Goal: Communication & Community: Answer question/provide support

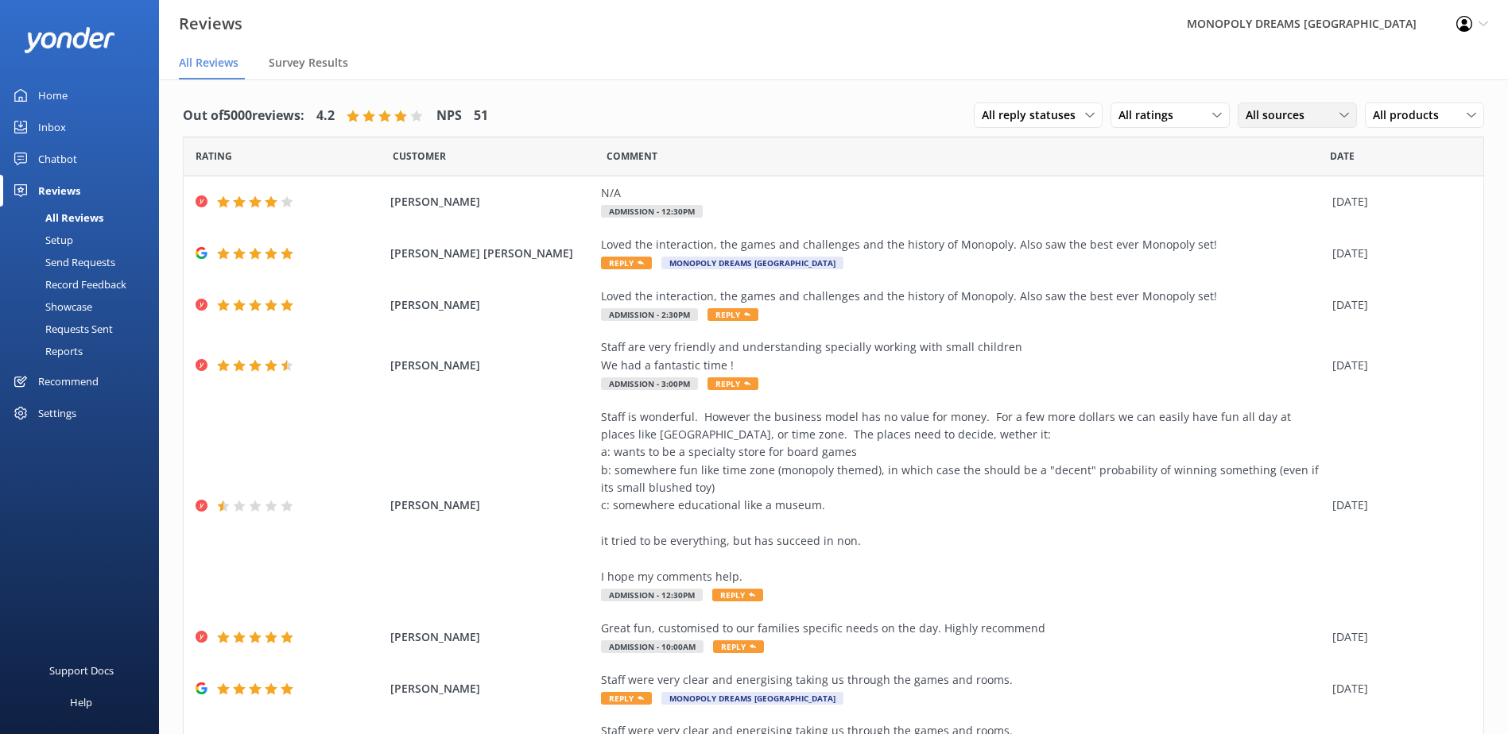
click at [1245, 112] on span "All sources" at bounding box center [1279, 114] width 68 height 17
click at [1251, 189] on link "Yonder survey" at bounding box center [1308, 180] width 141 height 32
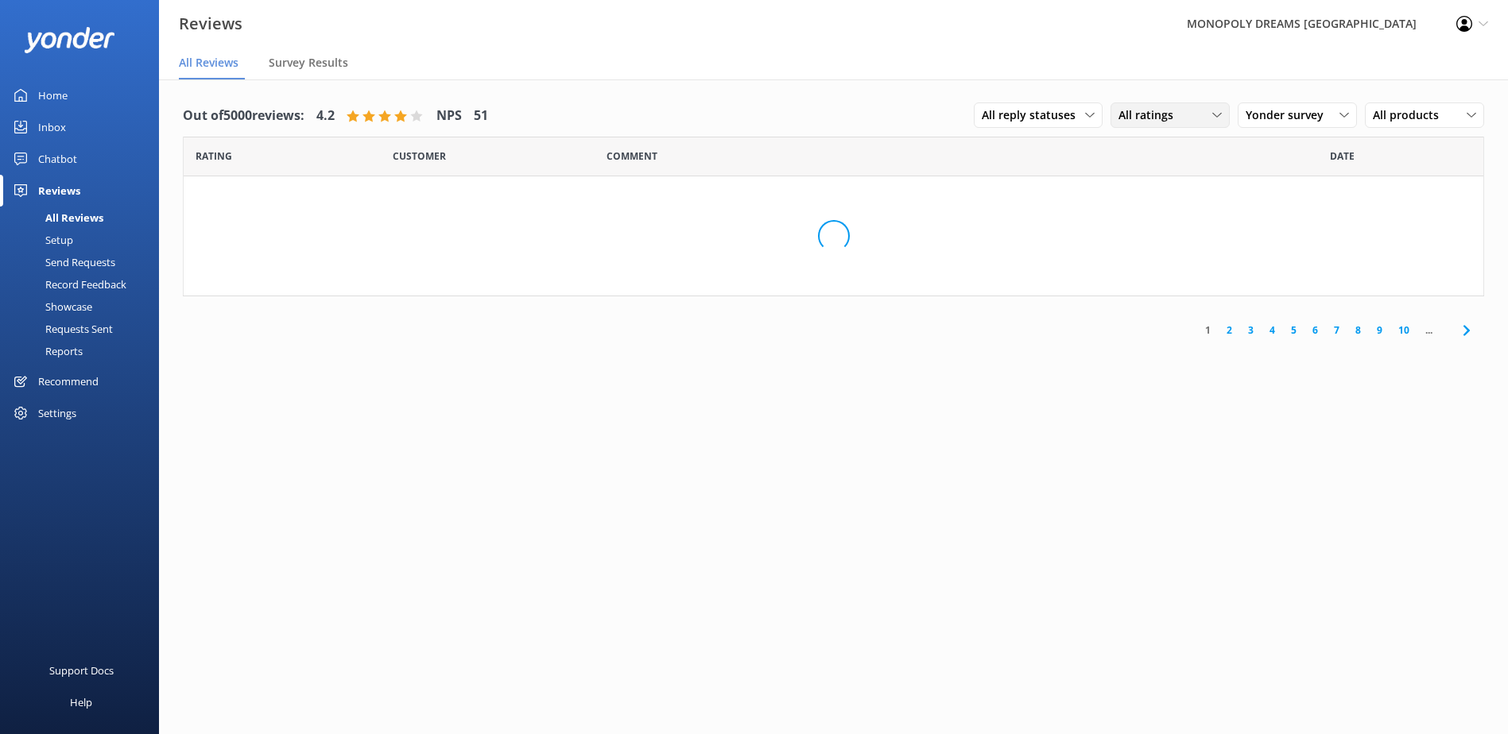
click at [1175, 113] on div "All ratings" at bounding box center [1169, 114] width 111 height 17
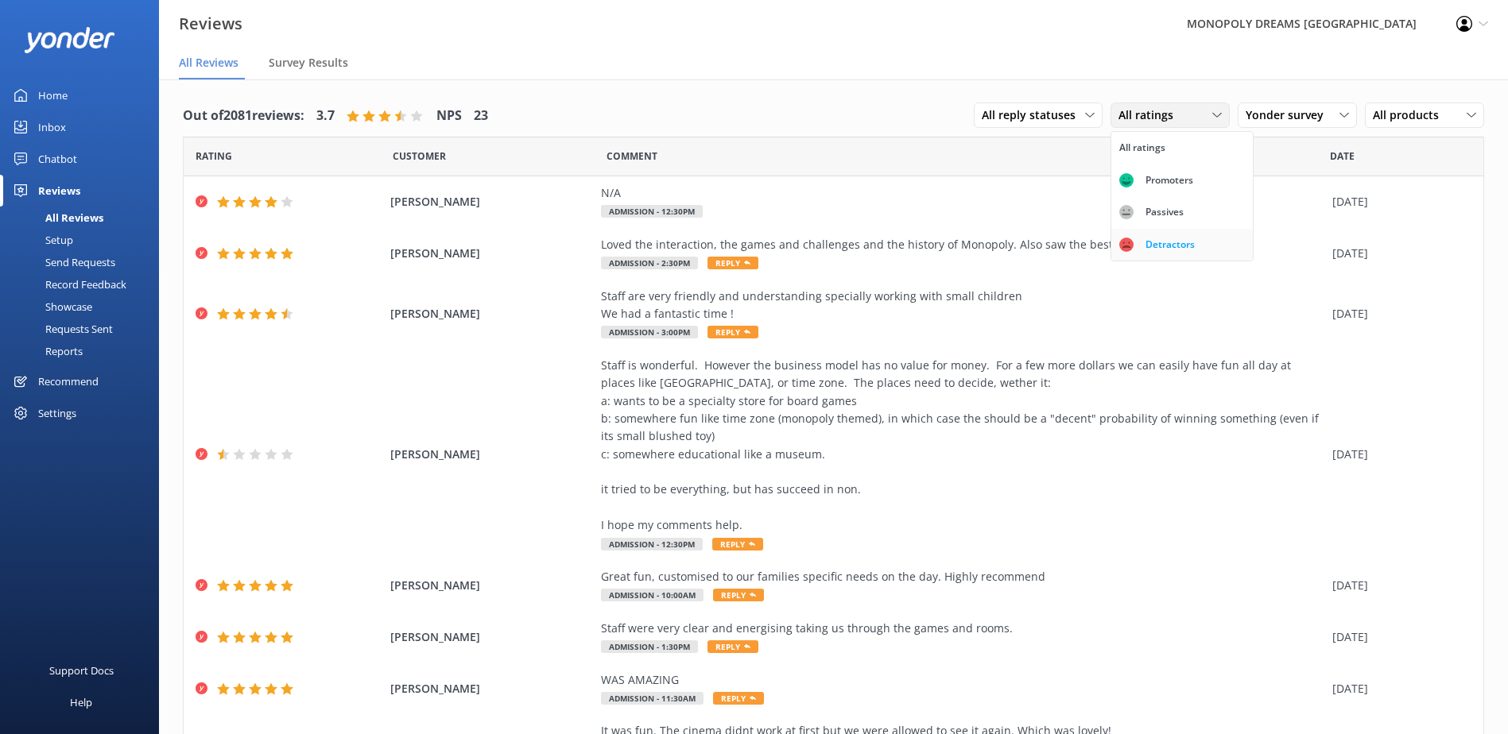
click at [1159, 244] on div "Detractors" at bounding box center [1169, 245] width 73 height 16
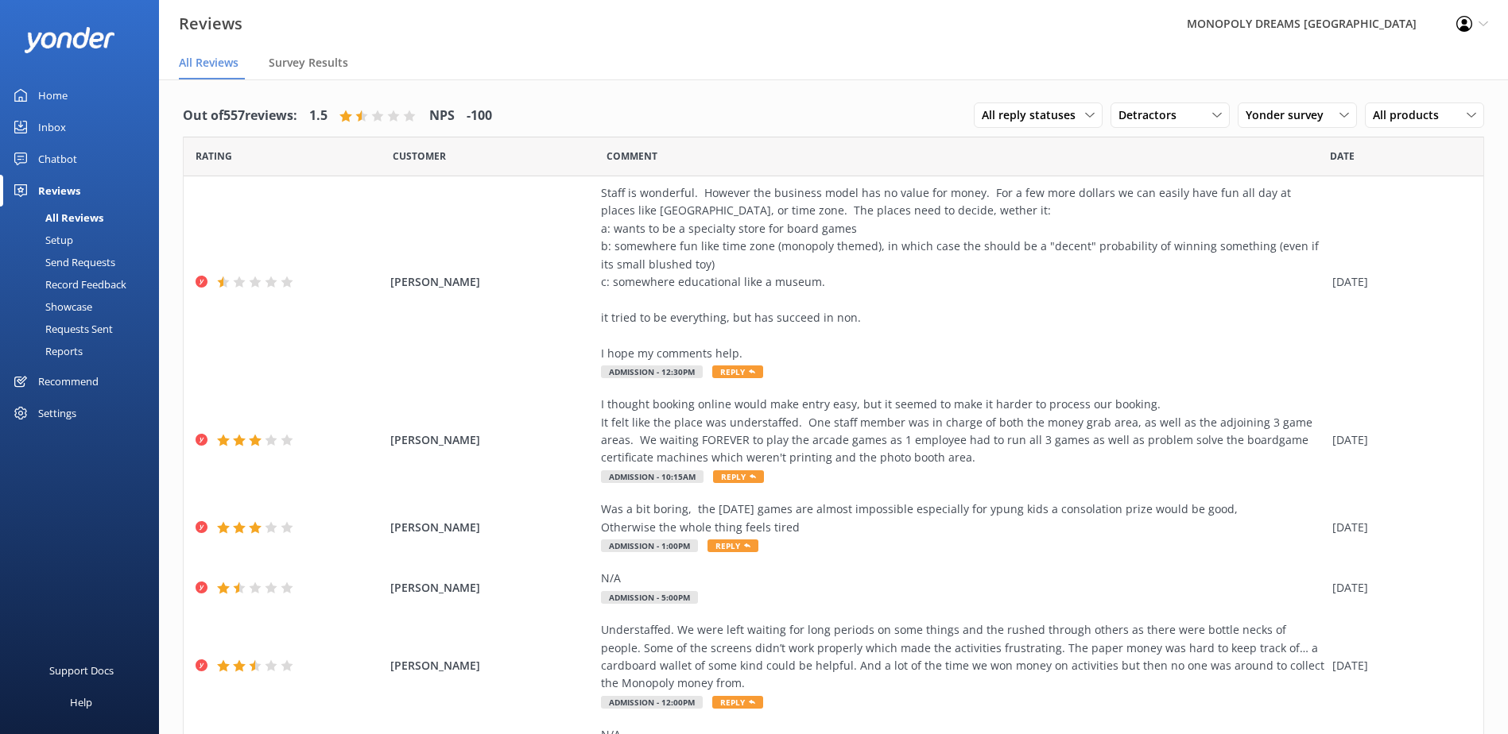
click at [52, 122] on div "Inbox" at bounding box center [52, 127] width 28 height 32
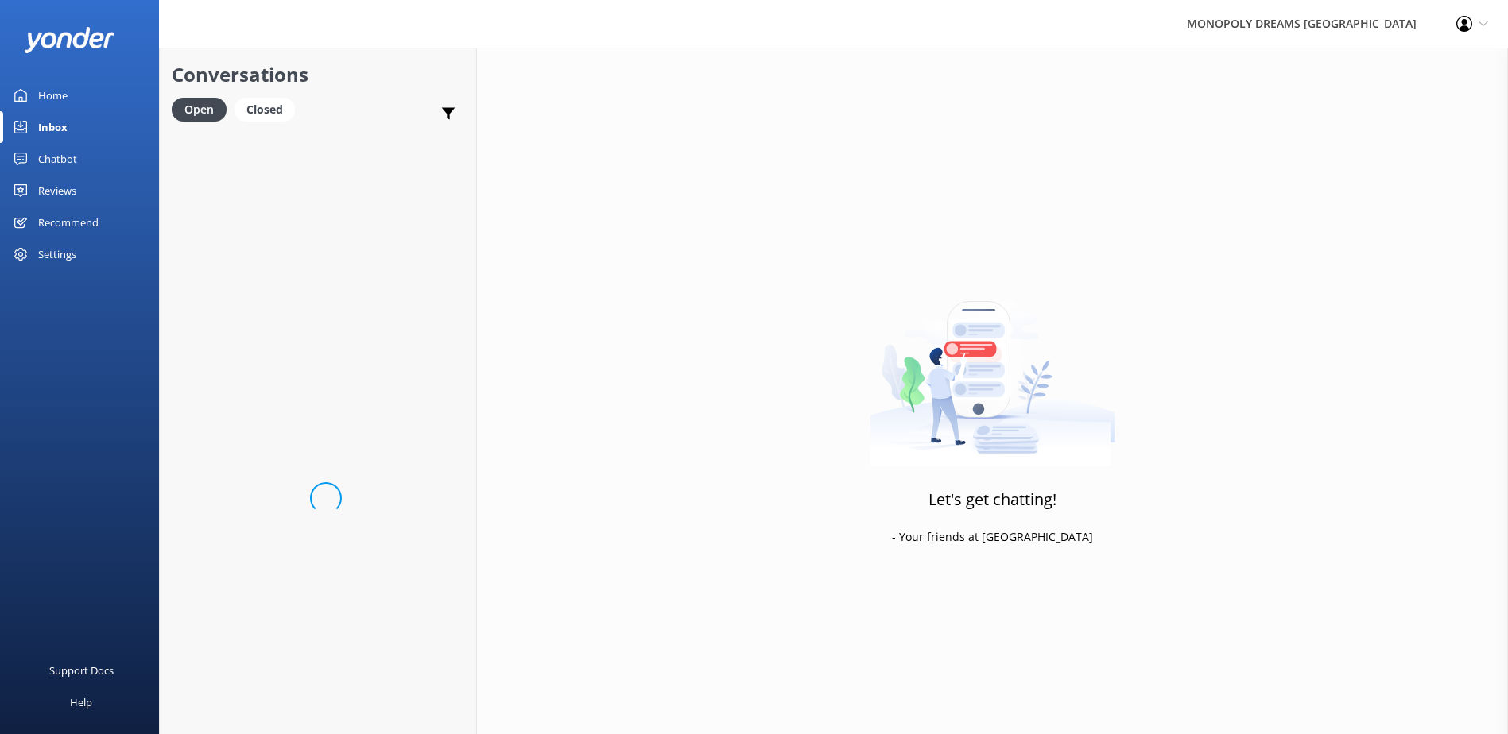
click at [72, 92] on link "Home" at bounding box center [79, 95] width 159 height 32
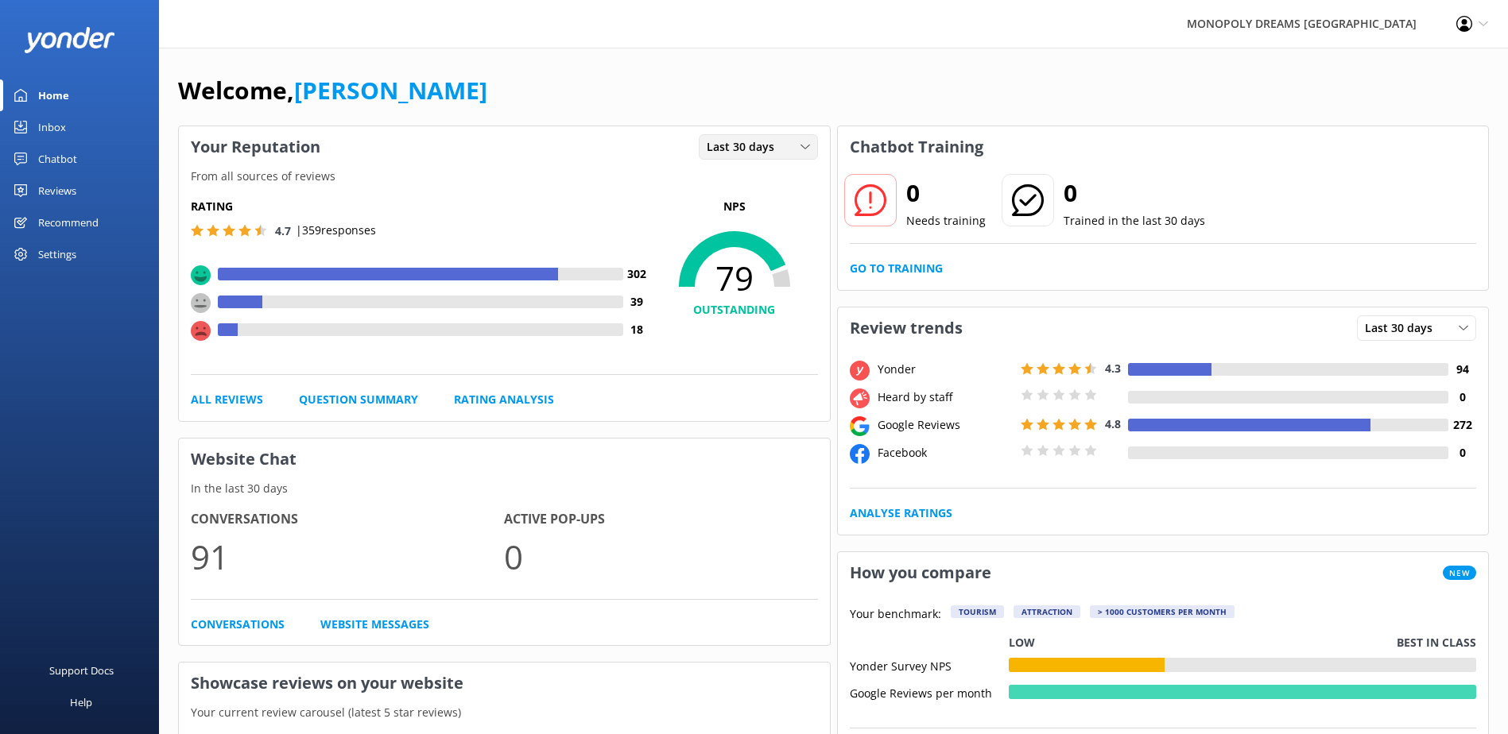
click at [749, 144] on span "Last 30 days" at bounding box center [744, 146] width 77 height 17
click at [791, 206] on link "Last 30 days" at bounding box center [769, 212] width 141 height 32
click at [790, 159] on div "Last 30 days Last 7 days Last 30 days" at bounding box center [758, 146] width 119 height 25
click at [791, 183] on link "Last 7 days" at bounding box center [769, 180] width 141 height 32
click at [769, 151] on span "Last 7 days" at bounding box center [741, 146] width 71 height 17
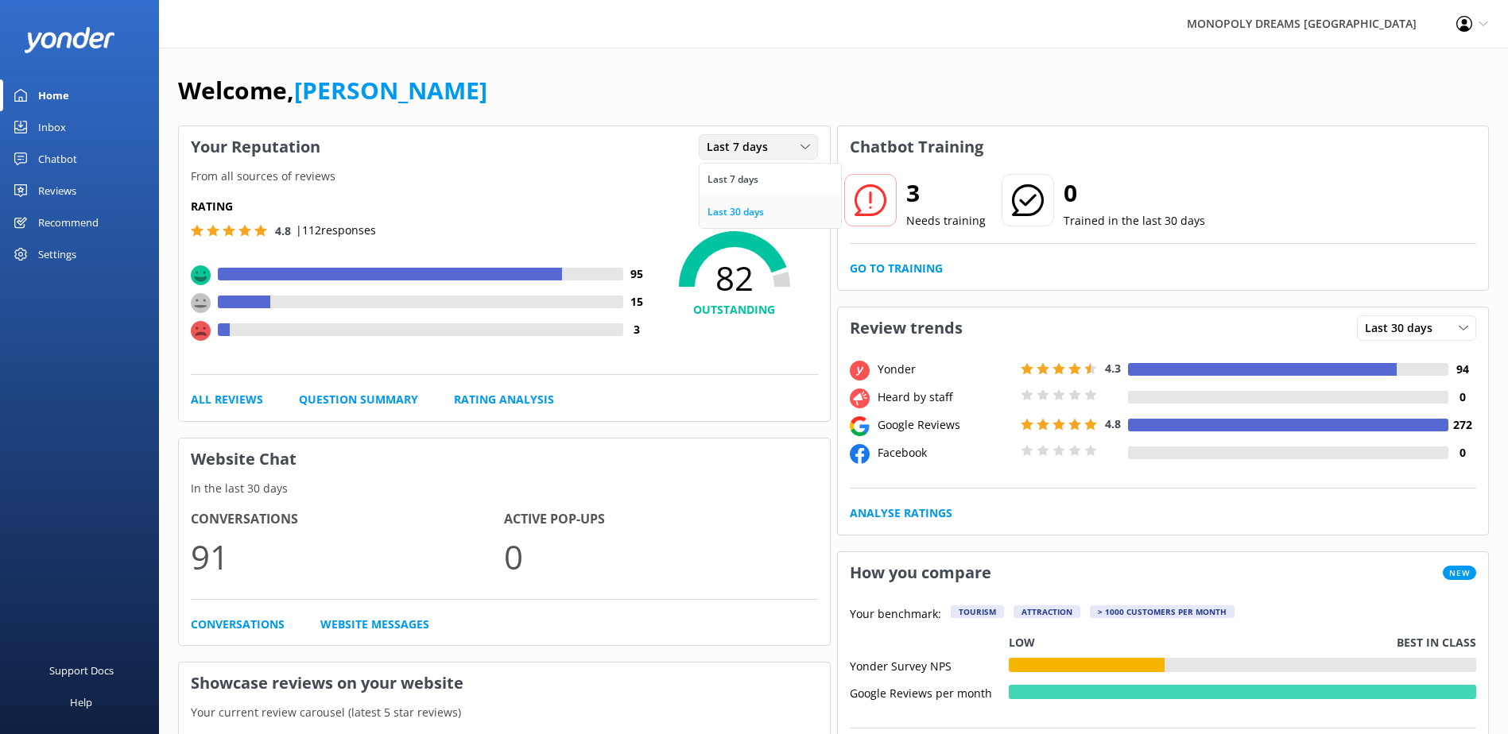
click at [802, 211] on link "Last 30 days" at bounding box center [769, 212] width 141 height 32
click at [67, 177] on div "Reviews" at bounding box center [57, 191] width 38 height 32
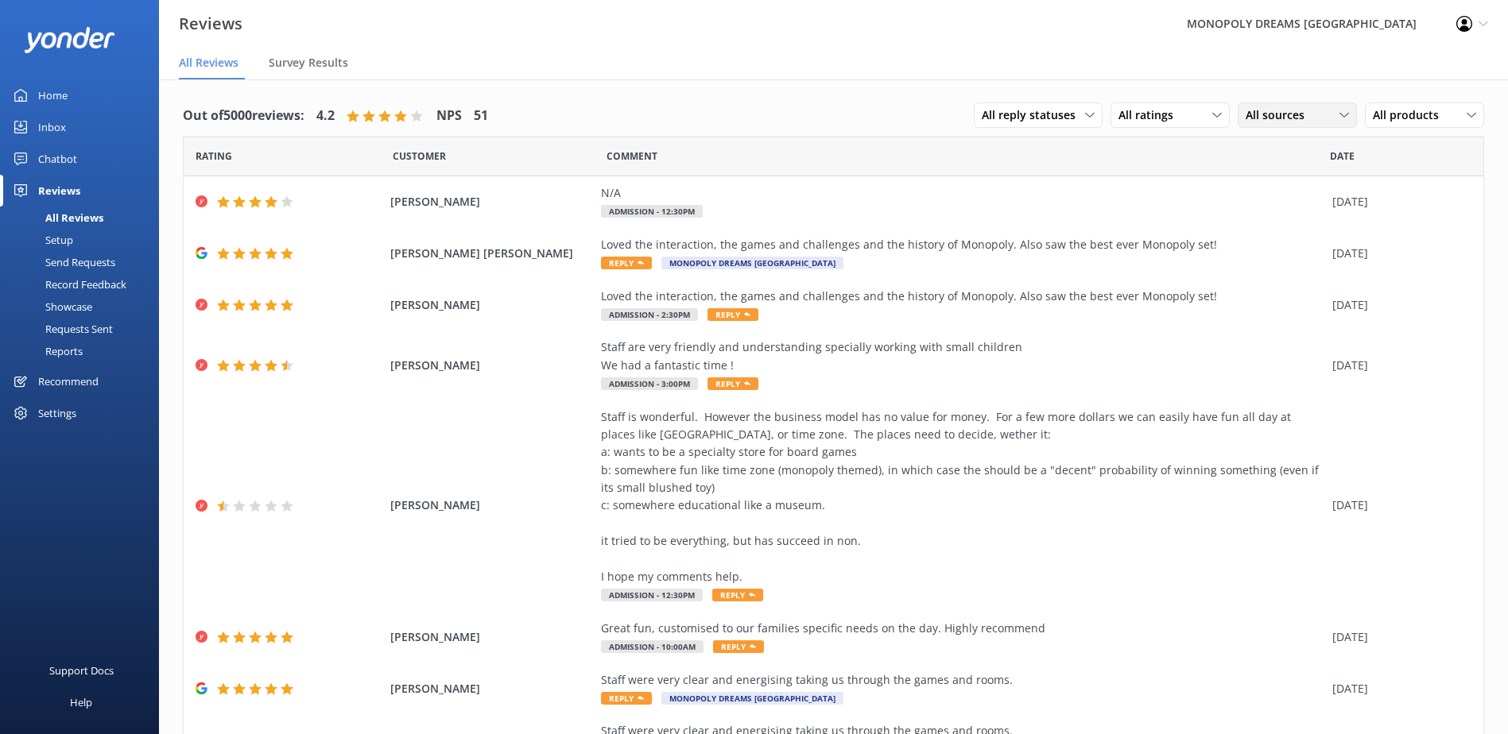
click at [1285, 118] on span "All sources" at bounding box center [1279, 114] width 68 height 17
click at [1169, 112] on span "All ratings" at bounding box center [1150, 114] width 64 height 17
click at [1339, 116] on icon at bounding box center [1344, 115] width 10 height 10
click at [1118, 119] on span "All ratings" at bounding box center [1150, 114] width 64 height 17
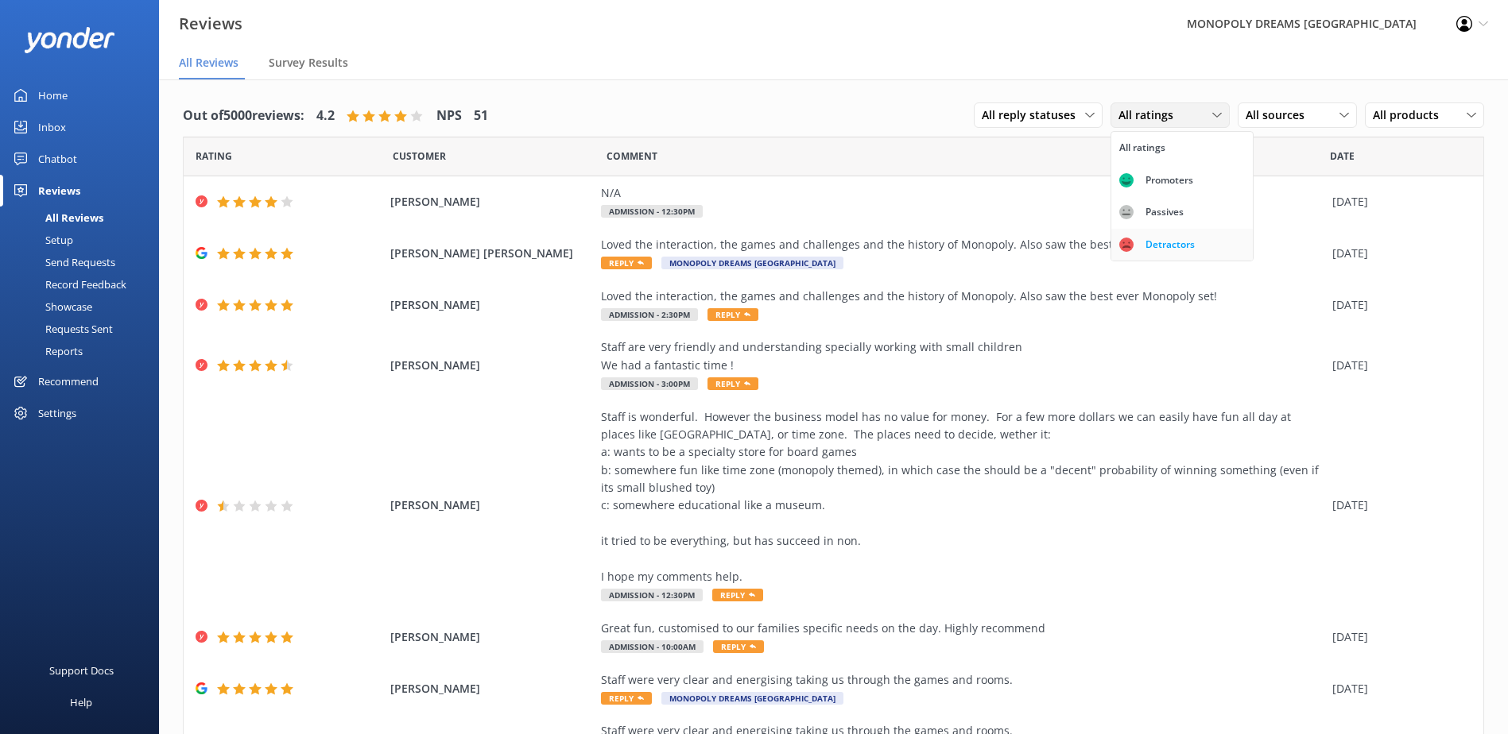
click at [1154, 238] on div "Detractors" at bounding box center [1169, 245] width 73 height 16
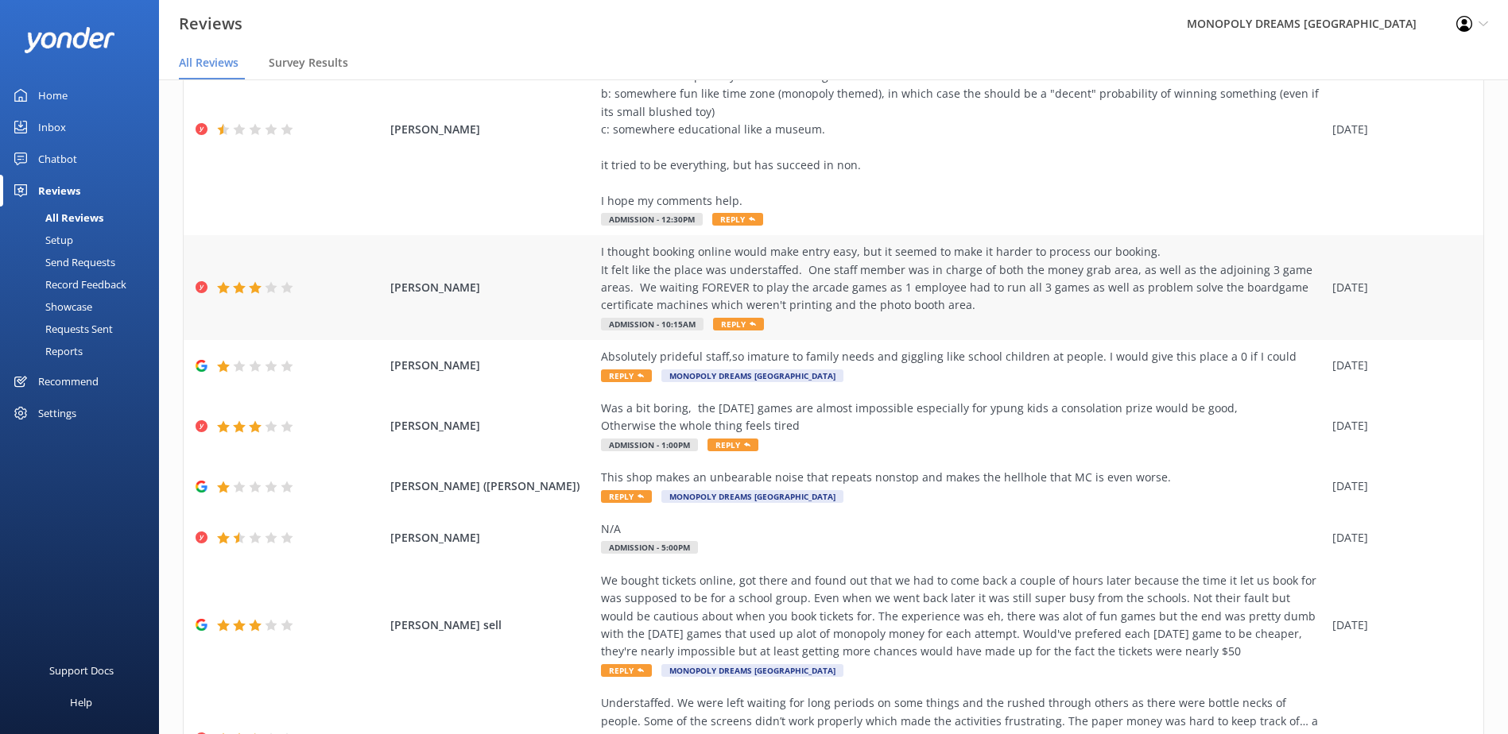
scroll to position [159, 0]
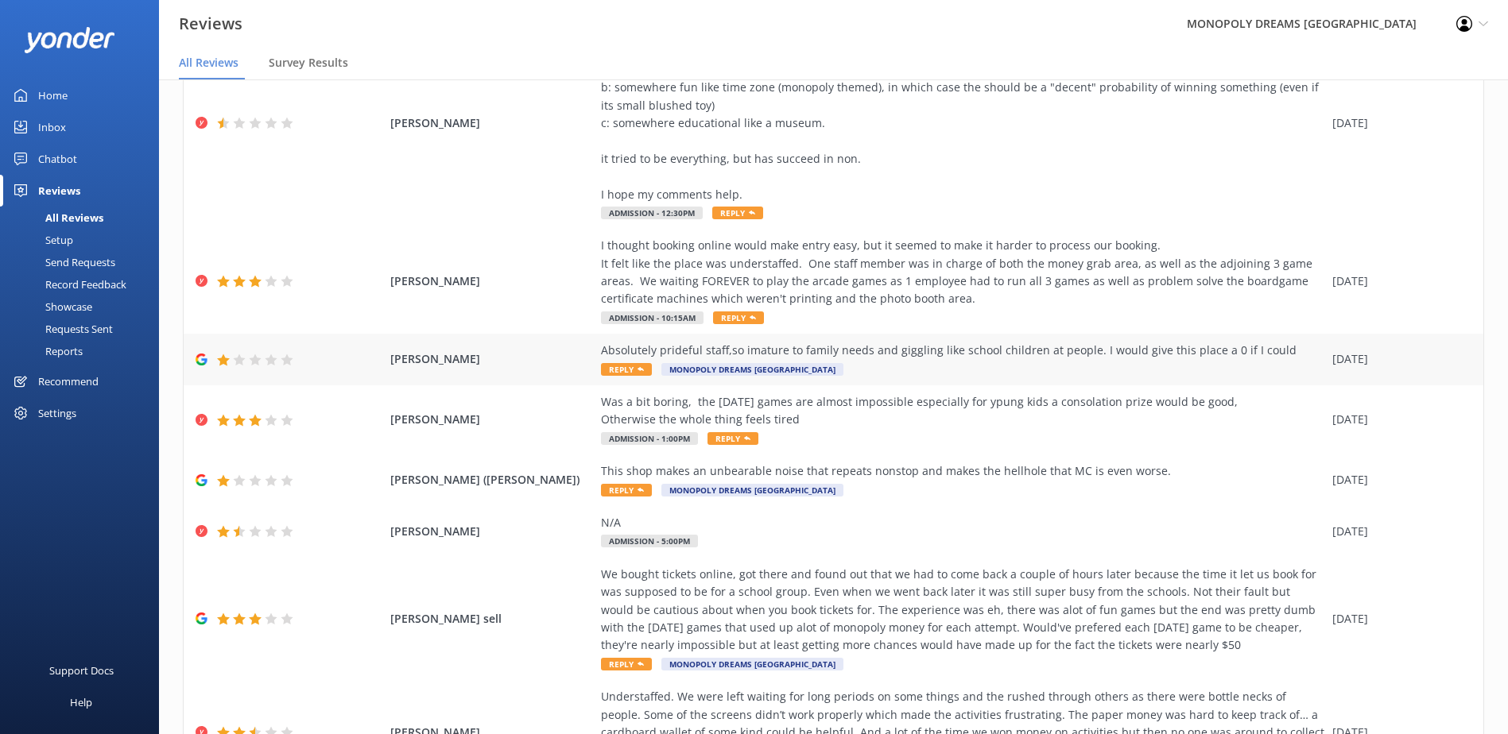
click at [937, 360] on div "Absolutely prideful staff,so imature to family needs and giggling like school c…" at bounding box center [962, 360] width 723 height 36
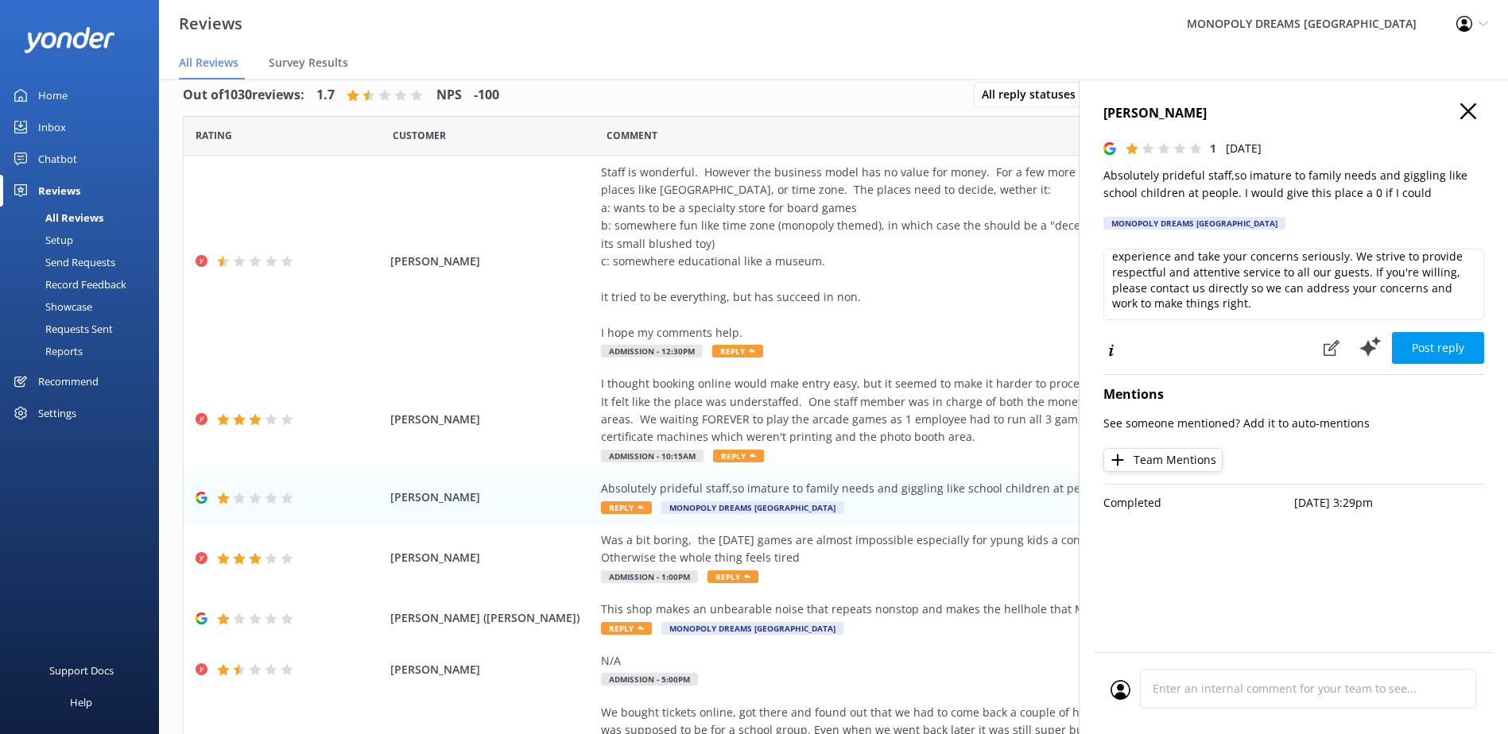
scroll to position [32, 0]
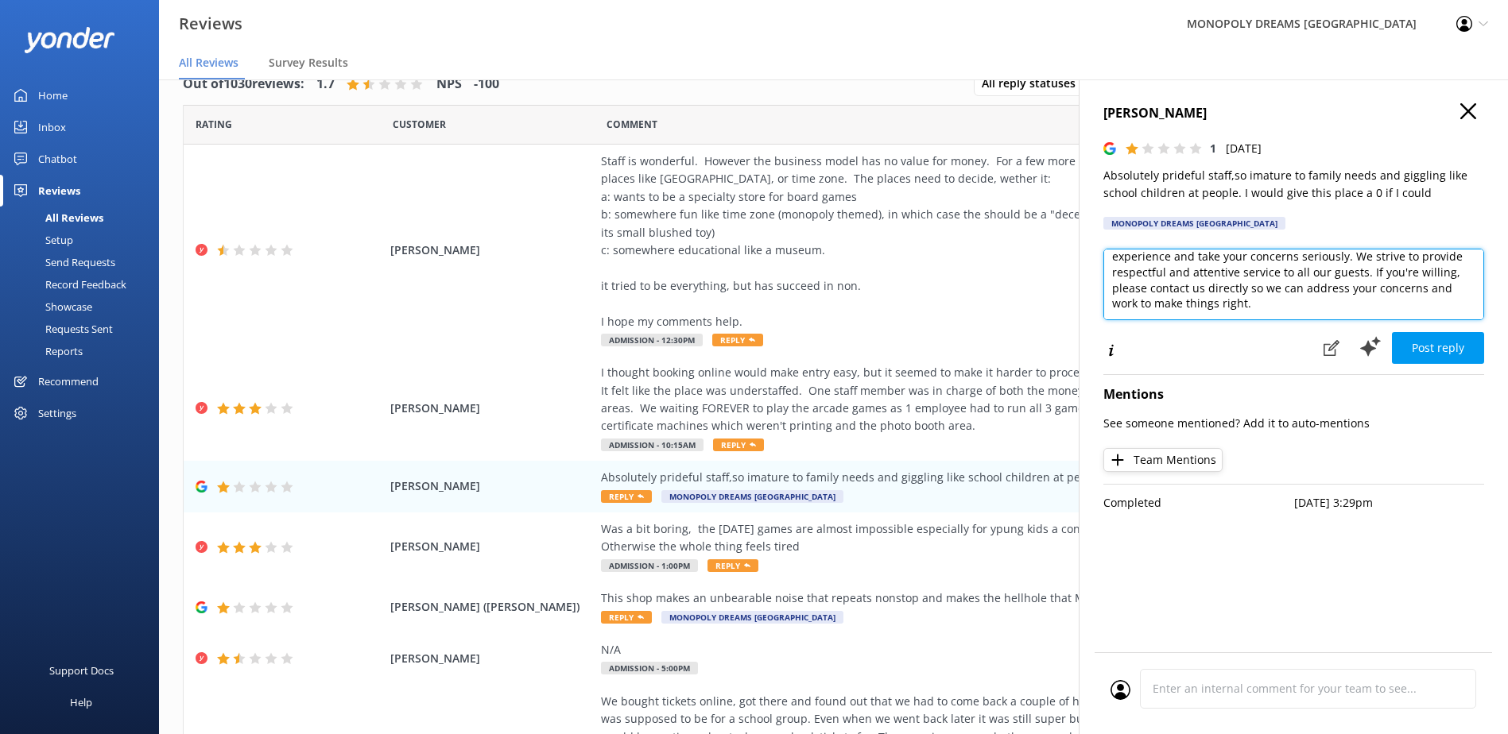
click at [1370, 305] on textarea "Thank you for your feedback. We're very sorry to hear about your experience and…" at bounding box center [1293, 285] width 381 height 72
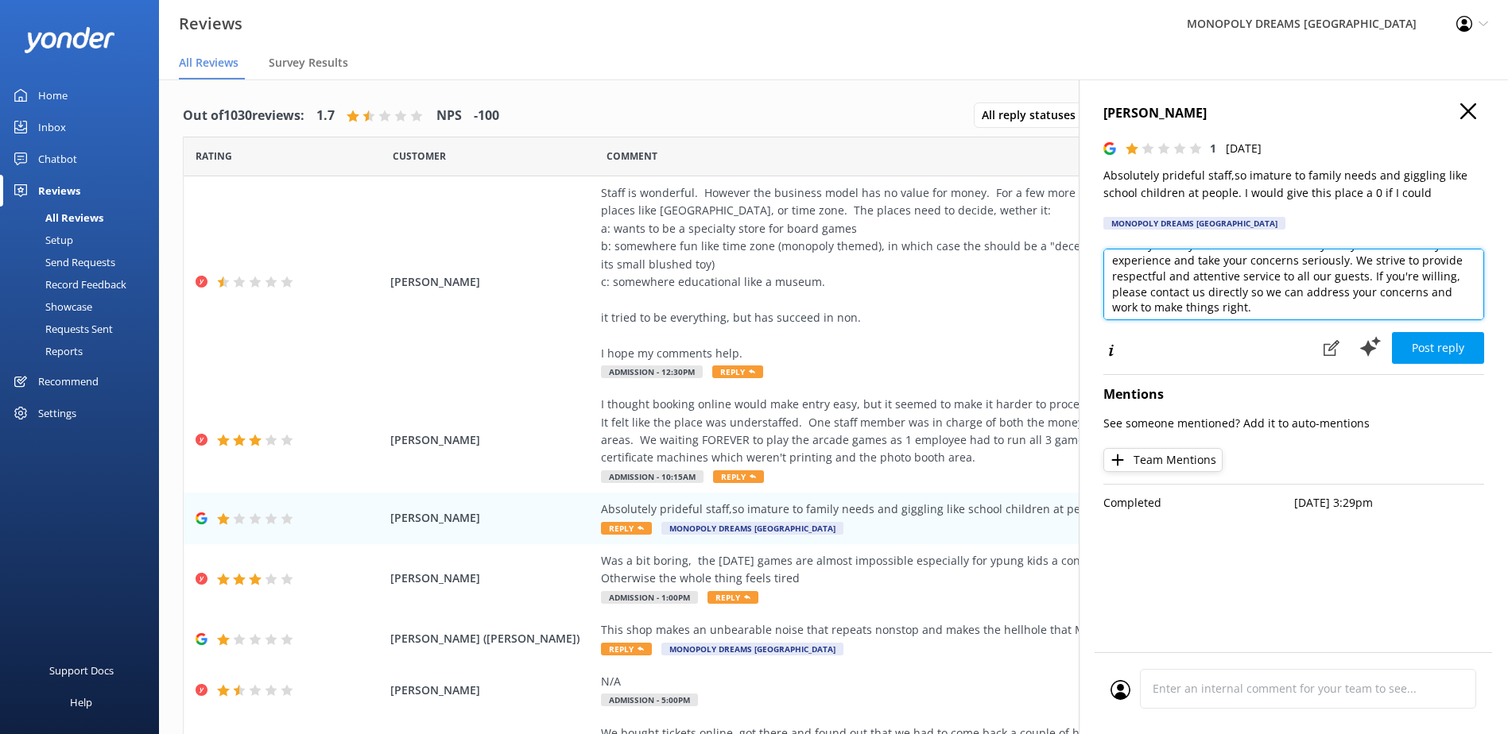
scroll to position [24, 0]
click at [1281, 310] on textarea "Thank you for your feedback. We're very sorry to hear about your experience and…" at bounding box center [1293, 285] width 381 height 72
click at [1114, 265] on textarea "Thank you for your feedback. We're very sorry to hear about your experience and…" at bounding box center [1293, 285] width 381 height 72
click at [1149, 292] on textarea "Hi [PERSON_NAME], thank you for your feedback. We're very sorry to hear about y…" at bounding box center [1293, 285] width 381 height 72
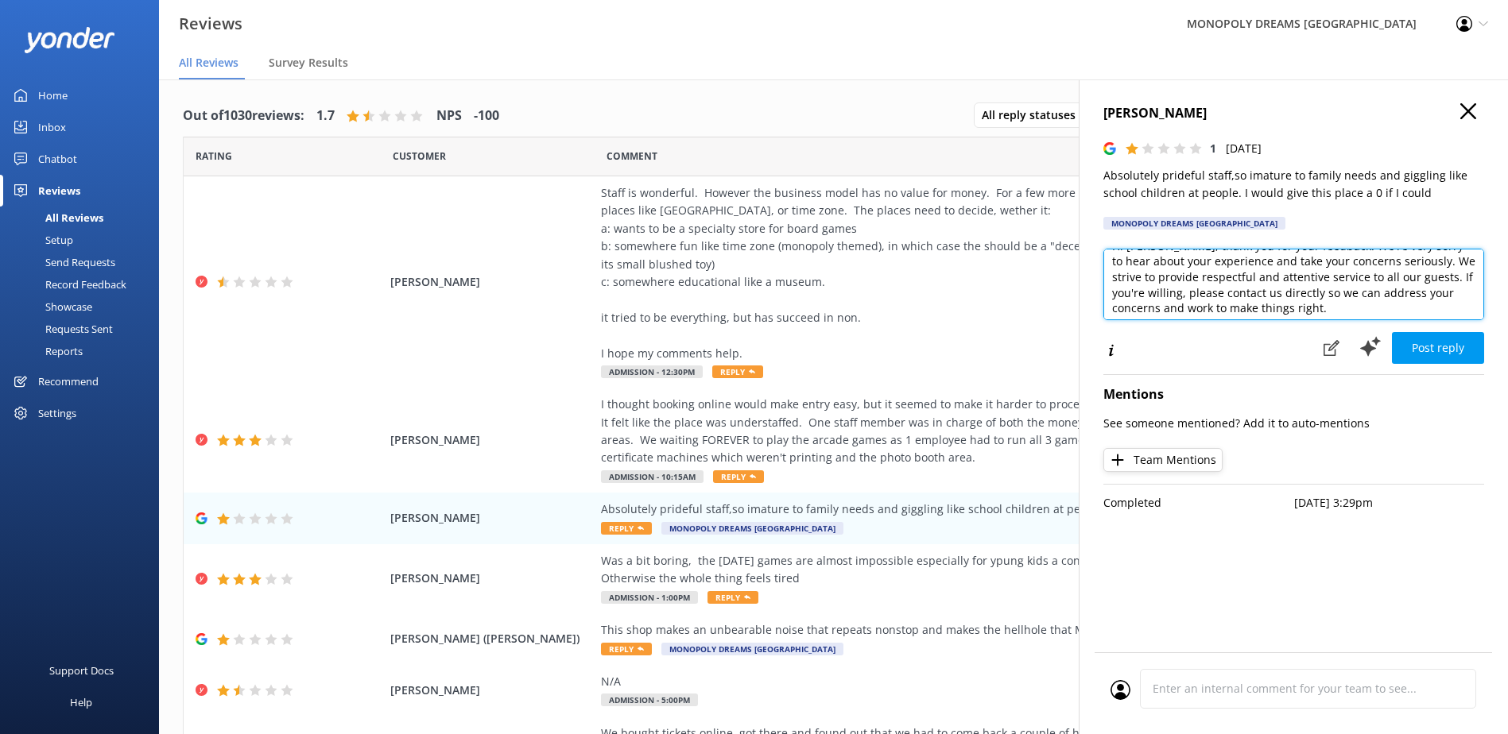
scroll to position [24, 0]
click at [1410, 255] on textarea "Hi [PERSON_NAME], thank you for your feedback. We're very sorry to hear about y…" at bounding box center [1293, 285] width 381 height 72
click at [1414, 273] on textarea "Hi [PERSON_NAME], thank you for your feedback. We're very sorry to hear about y…" at bounding box center [1293, 285] width 381 height 72
drag, startPoint x: 1349, startPoint y: 272, endPoint x: 1119, endPoint y: 284, distance: 230.8
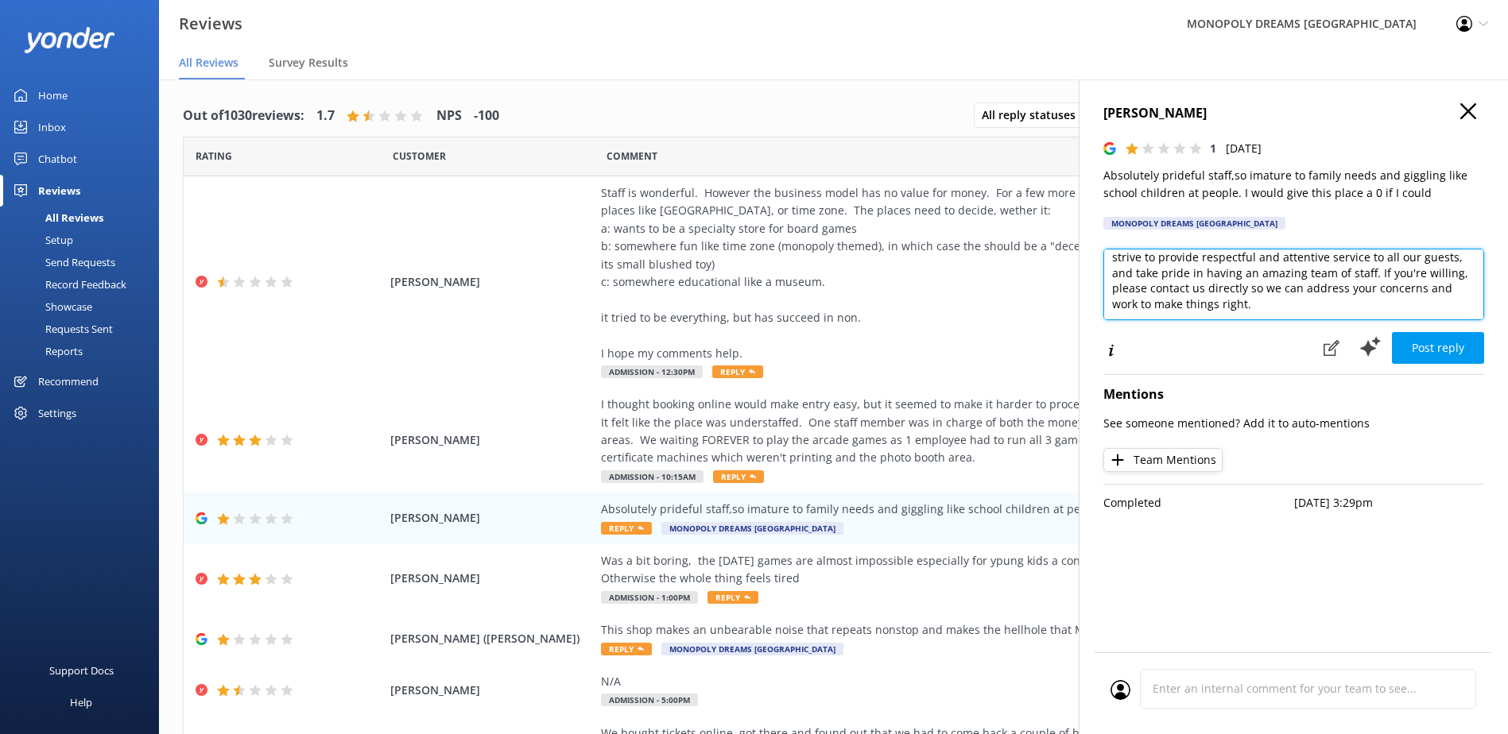
click at [1119, 284] on textarea "Hi [PERSON_NAME], thank you for your feedback. We're very sorry to hear about y…" at bounding box center [1293, 285] width 381 height 72
click at [1175, 306] on textarea "Hi [PERSON_NAME], thank you for your feedback. We're very sorry to hear about y…" at bounding box center [1293, 285] width 381 height 72
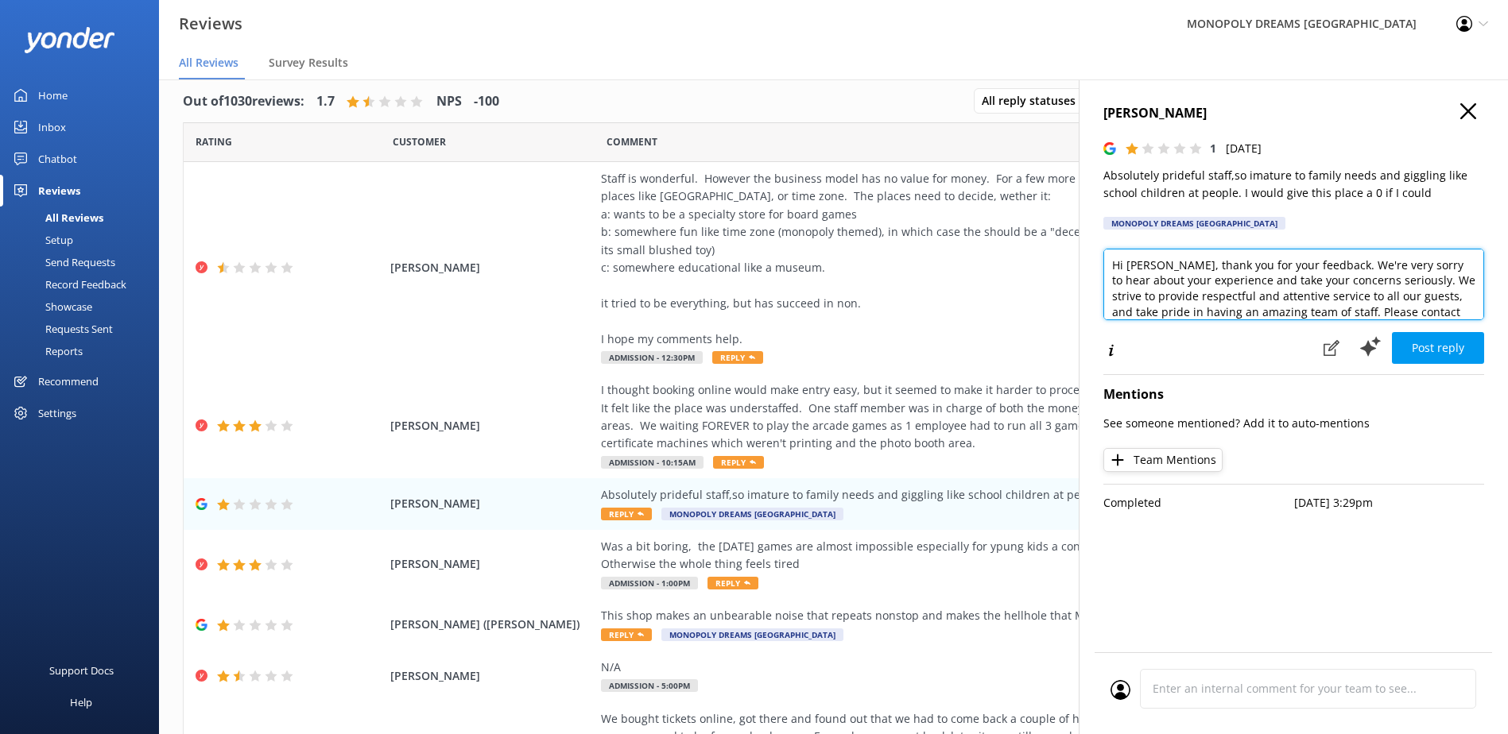
scroll to position [0, 0]
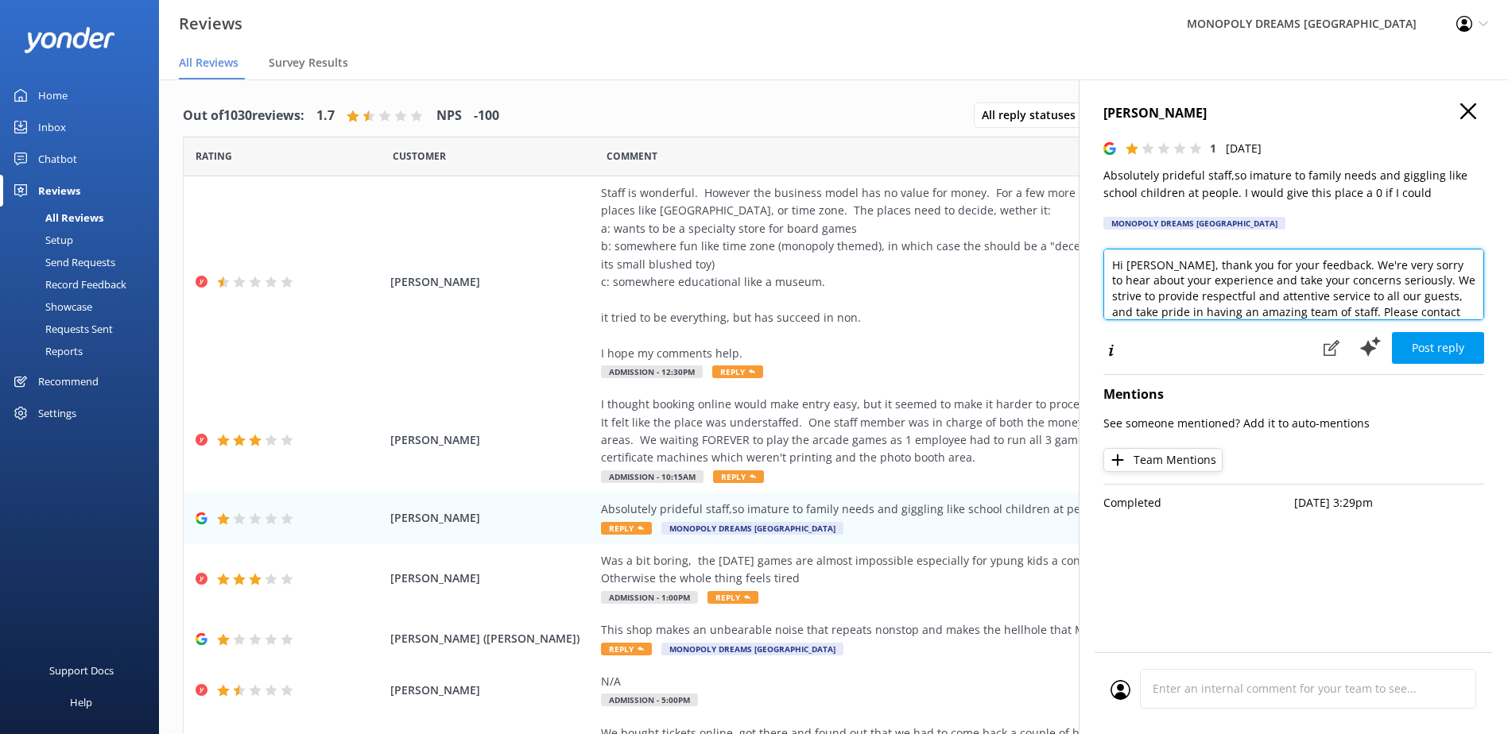
click at [1216, 263] on textarea "Hi [PERSON_NAME], thank you for your feedback. We're very sorry to hear about y…" at bounding box center [1293, 285] width 381 height 72
click at [1235, 262] on textarea "Hi [PERSON_NAME], thank you for your feedback. We're very sorry to hear about y…" at bounding box center [1293, 285] width 381 height 72
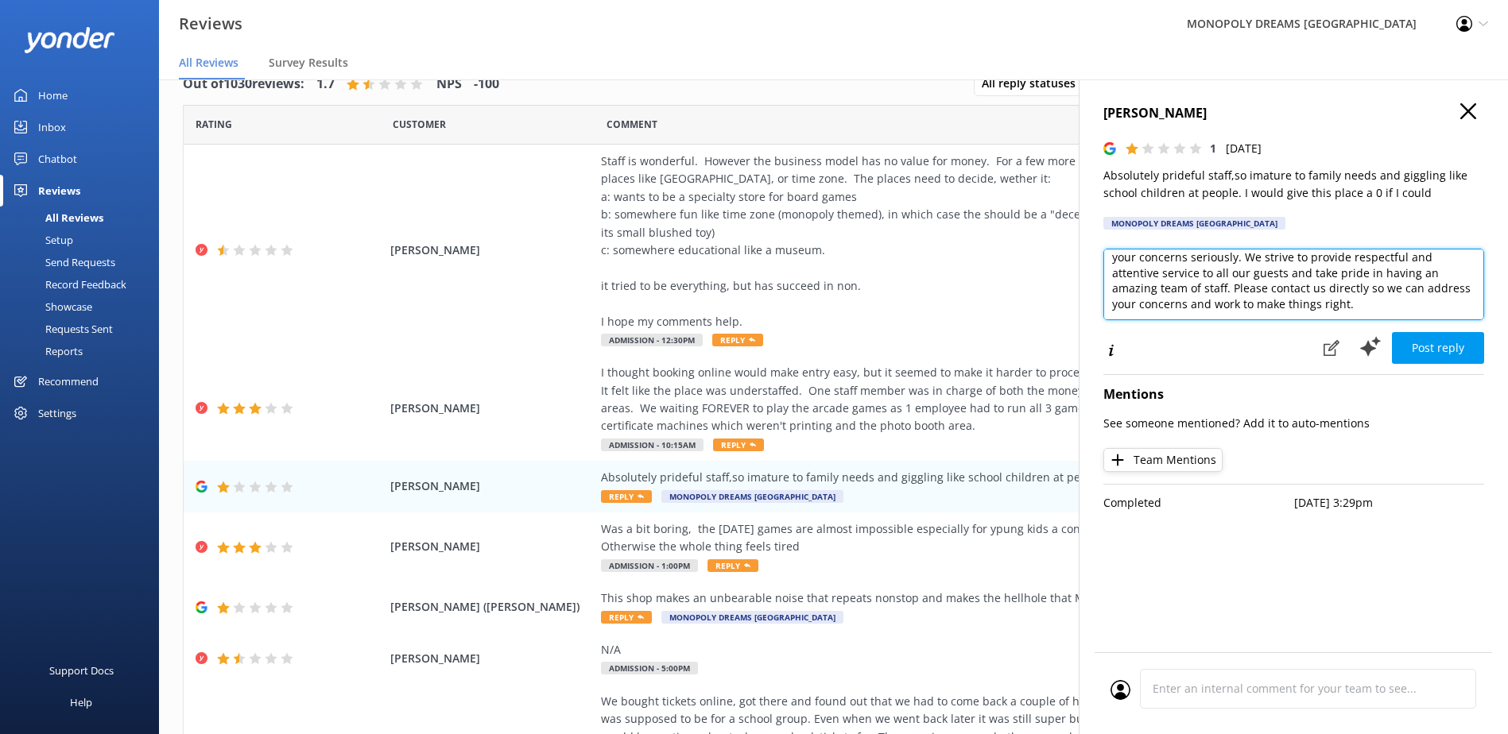
click at [1279, 304] on textarea "Hi [PERSON_NAME], thank you for taking the time to provide your feedback. We're…" at bounding box center [1293, 285] width 381 height 72
click at [1459, 289] on textarea "Hi [PERSON_NAME], thank you for taking the time to provide your feedback. We're…" at bounding box center [1293, 285] width 381 height 72
click at [1352, 306] on textarea "Hi [PERSON_NAME], thank you for taking the time to provide your feedback. We're…" at bounding box center [1293, 285] width 381 height 72
drag, startPoint x: 1341, startPoint y: 288, endPoint x: 1381, endPoint y: 292, distance: 39.9
click at [1381, 292] on textarea "Hi [PERSON_NAME], thank you for taking the time to provide your feedback. We're…" at bounding box center [1293, 285] width 381 height 72
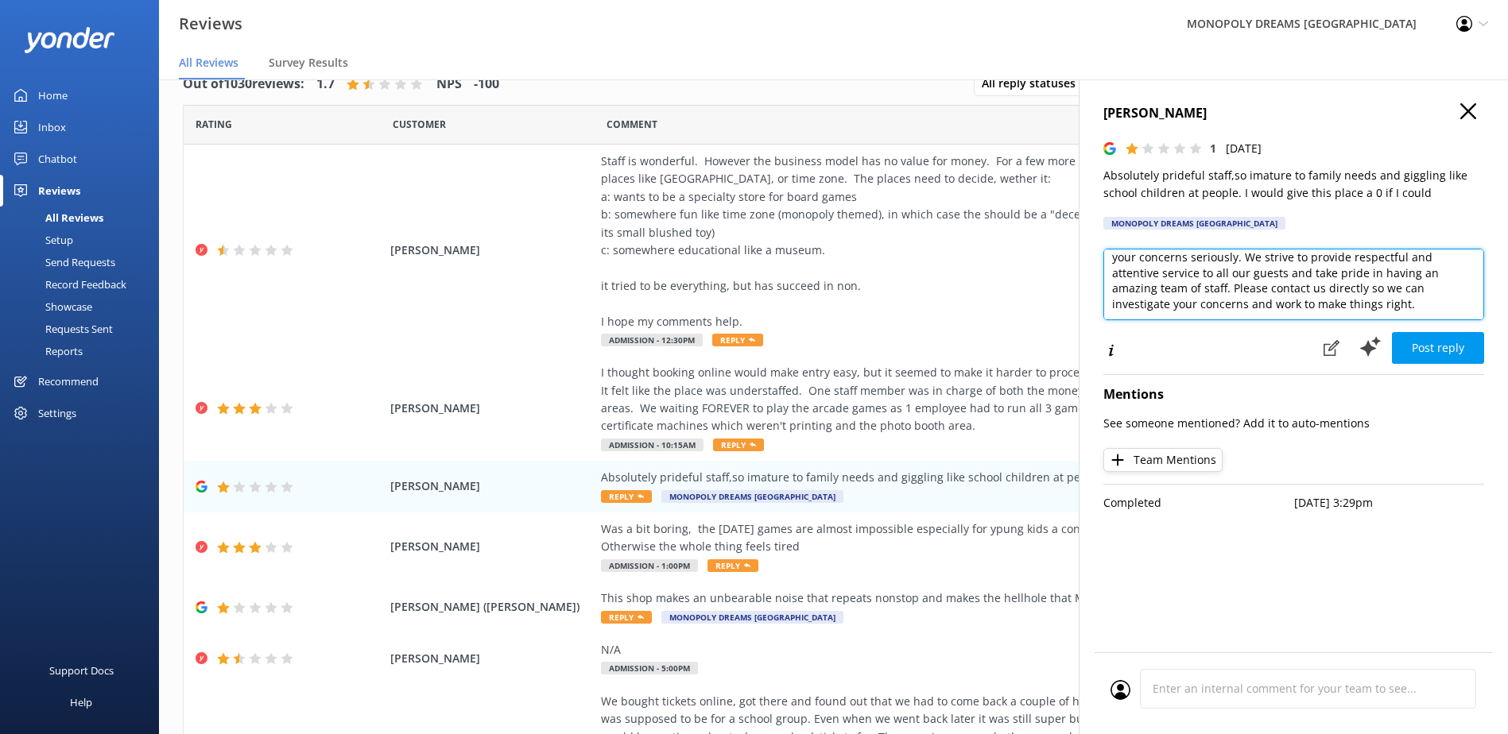
click at [1351, 308] on textarea "Hi [PERSON_NAME], thank you for taking the time to provide your feedback. We're…" at bounding box center [1293, 285] width 381 height 72
click at [1289, 289] on textarea "Hi [PERSON_NAME], thank you for taking the time to provide your feedback. We're…" at bounding box center [1293, 285] width 381 height 72
click at [1362, 306] on textarea "Hi [PERSON_NAME], thank you for taking the time to provide your feedback. We're…" at bounding box center [1293, 285] width 381 height 72
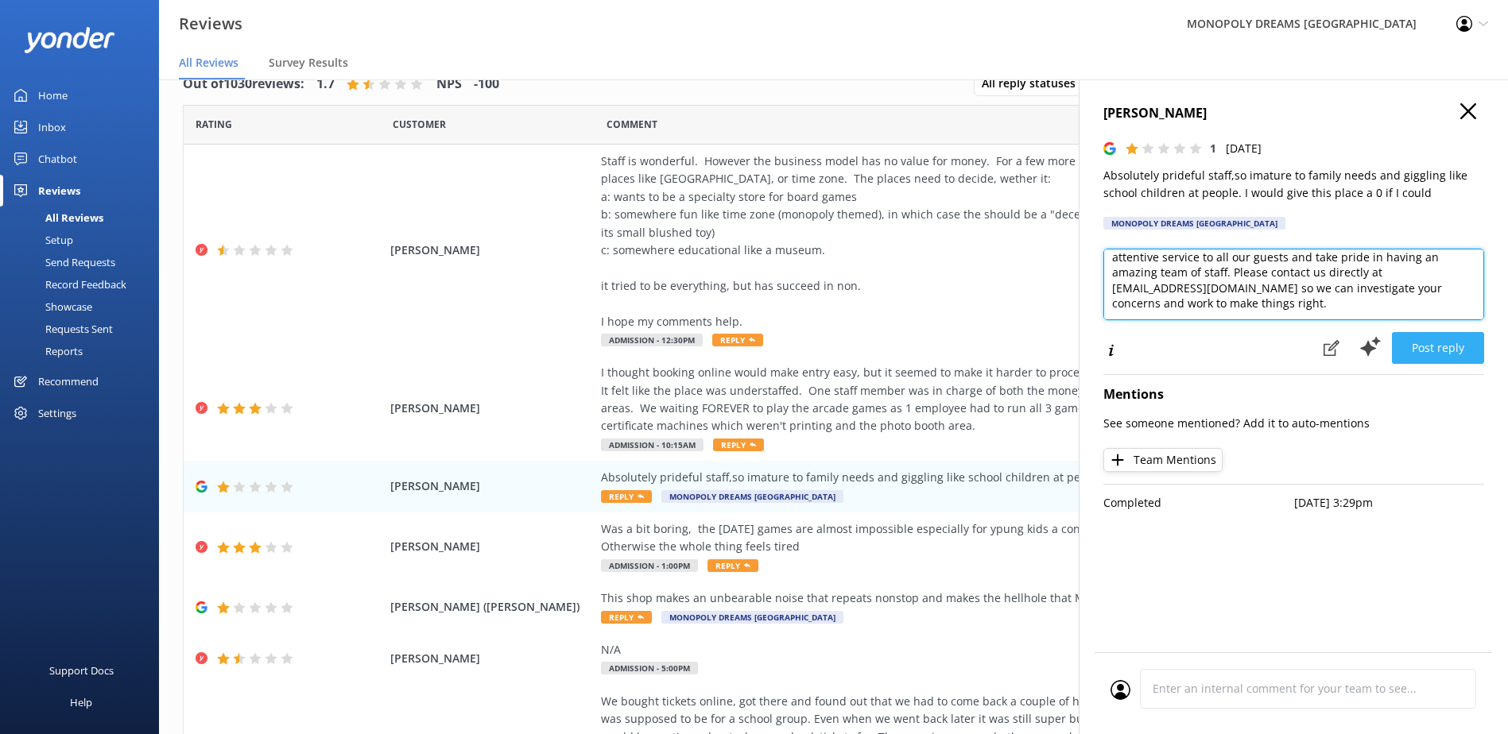
type textarea "Hi [PERSON_NAME], thank you for taking the time to provide your feedback. We're…"
click at [1461, 348] on button "Post reply" at bounding box center [1437, 348] width 92 height 32
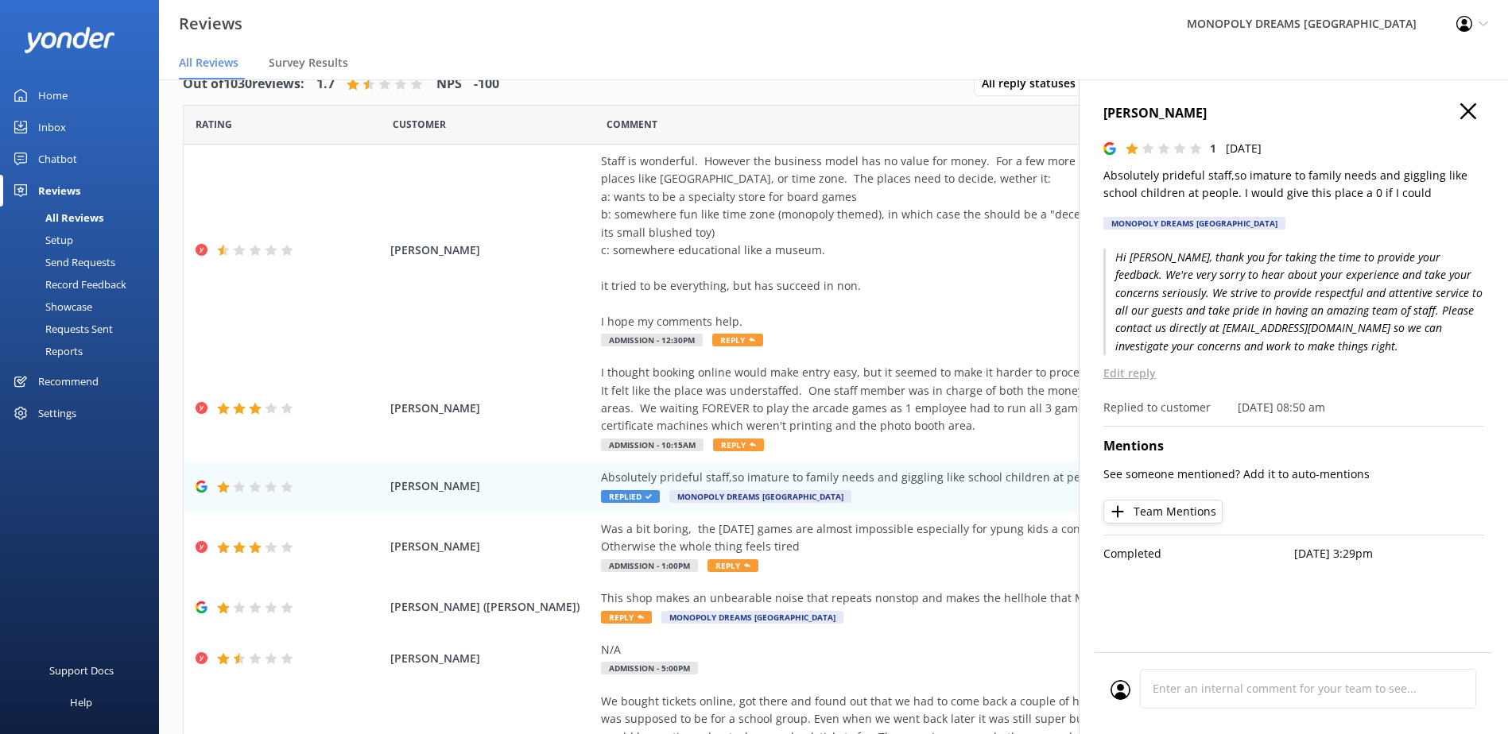
click at [1217, 284] on p "Hi [PERSON_NAME], thank you for taking the time to provide your feedback. We're…" at bounding box center [1293, 302] width 381 height 106
drag, startPoint x: 1240, startPoint y: 343, endPoint x: 1238, endPoint y: 331, distance: 12.8
drag, startPoint x: 1238, startPoint y: 331, endPoint x: 1114, endPoint y: 381, distance: 133.7
click at [1111, 384] on div "Hi [PERSON_NAME], thank you for taking the time to provide your feedback. We're…" at bounding box center [1293, 333] width 381 height 168
click at [1117, 377] on p "Edit reply" at bounding box center [1293, 373] width 381 height 17
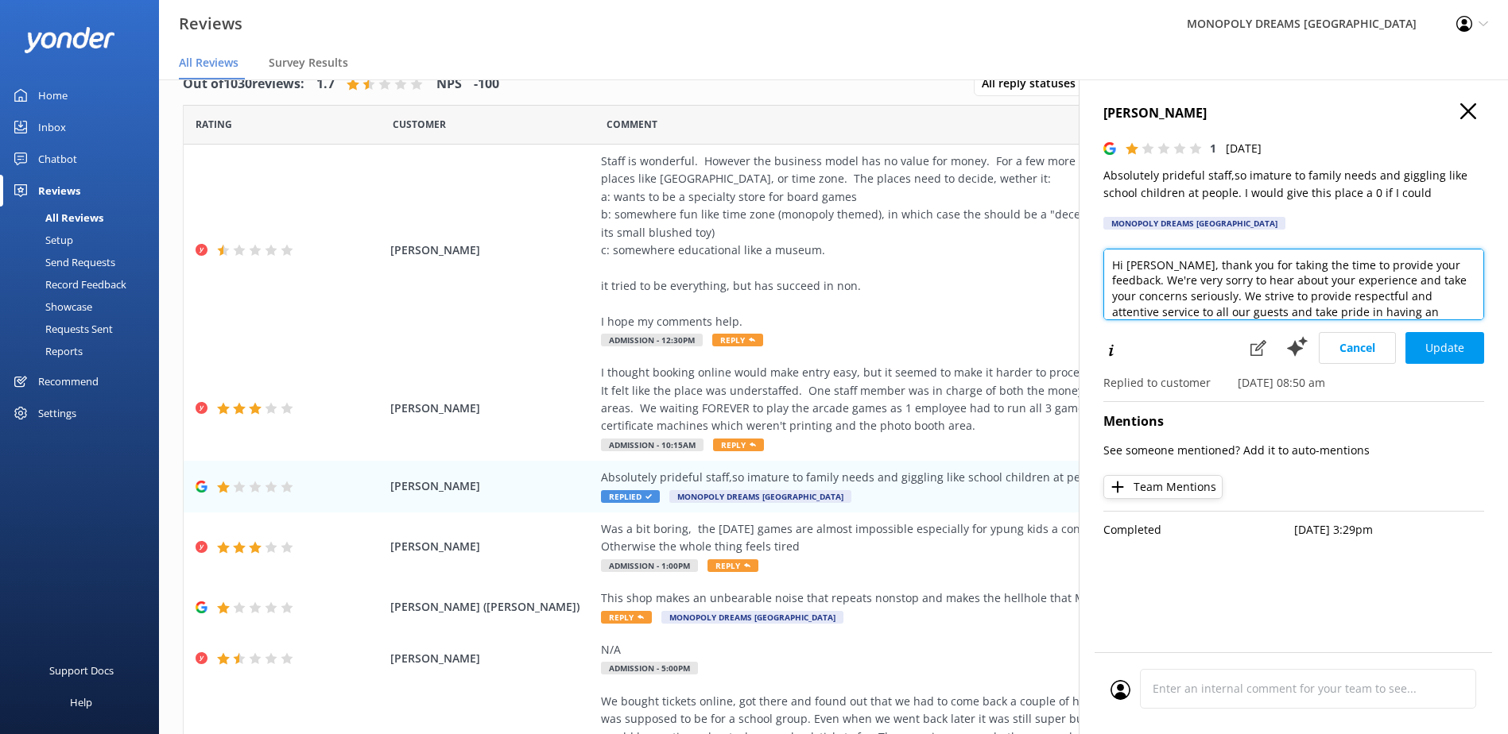
click at [1150, 267] on textarea "Hi [PERSON_NAME], thank you for taking the time to provide your feedback. We're…" at bounding box center [1293, 285] width 381 height 72
click at [1136, 262] on textarea "Hi [PERSON_NAME], thank you for taking the time to provide your feedback. We're…" at bounding box center [1293, 285] width 381 height 72
type textarea "Hi [PERSON_NAME], thank you for taking the time to provide your feedback. We're…"
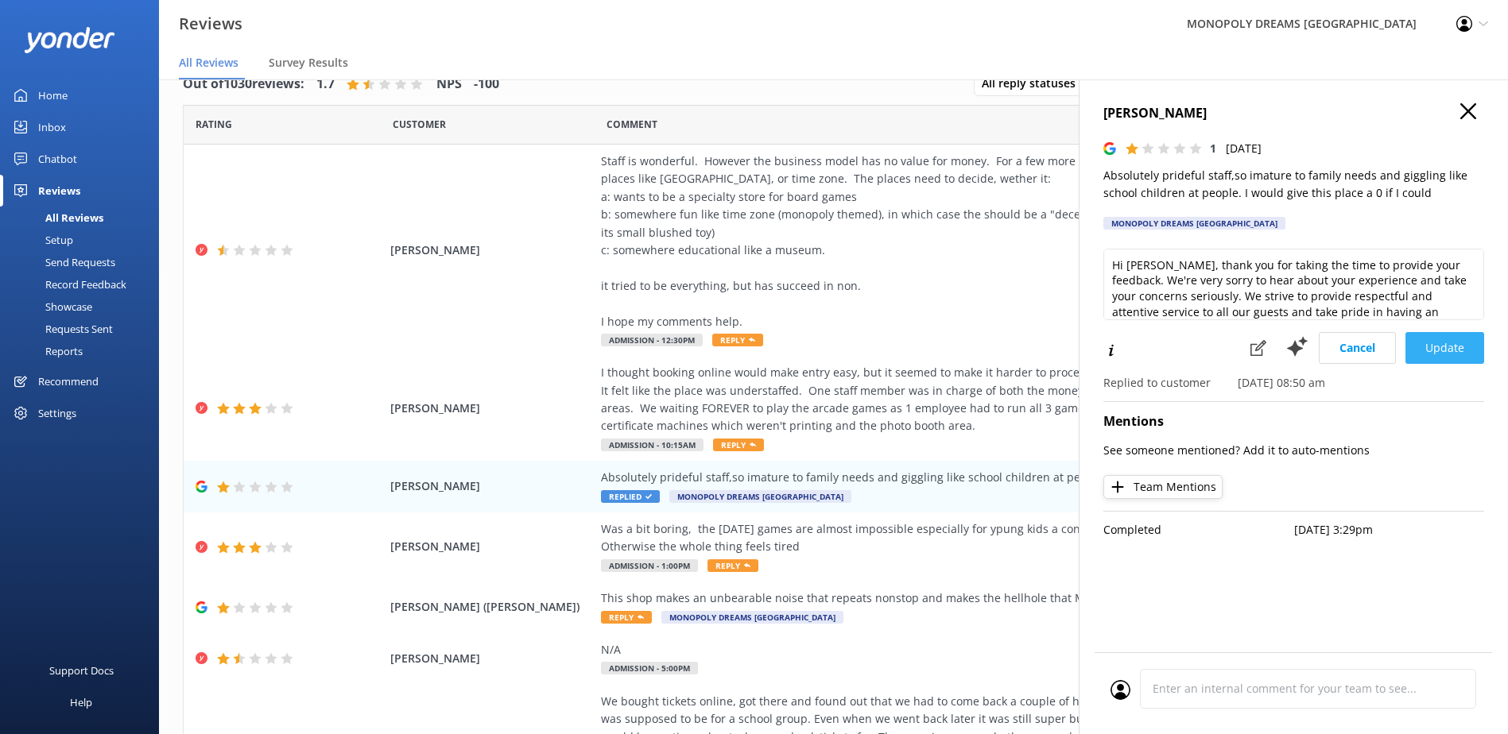
click at [1448, 343] on button "Update" at bounding box center [1444, 348] width 79 height 32
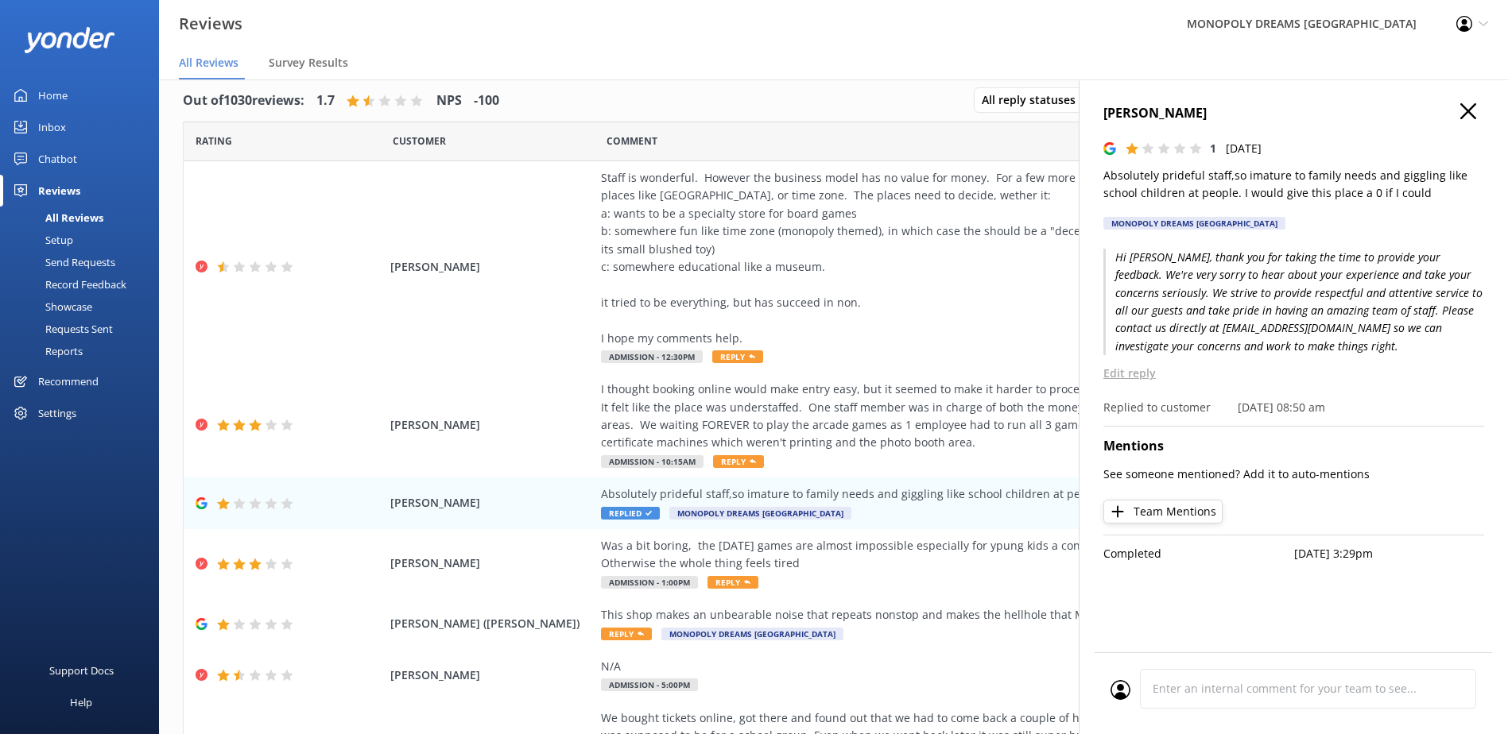
scroll to position [0, 0]
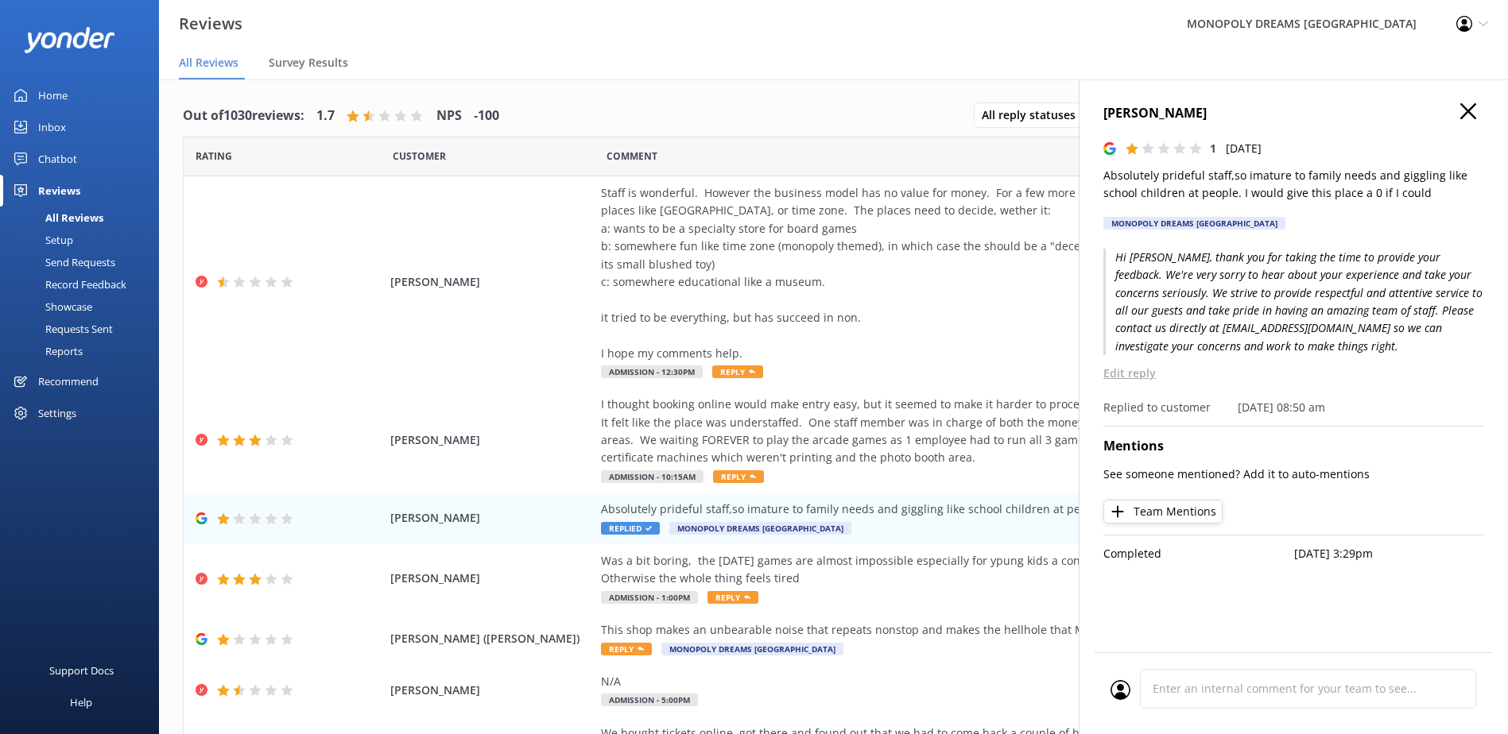
click at [1472, 114] on use "button" at bounding box center [1468, 111] width 16 height 16
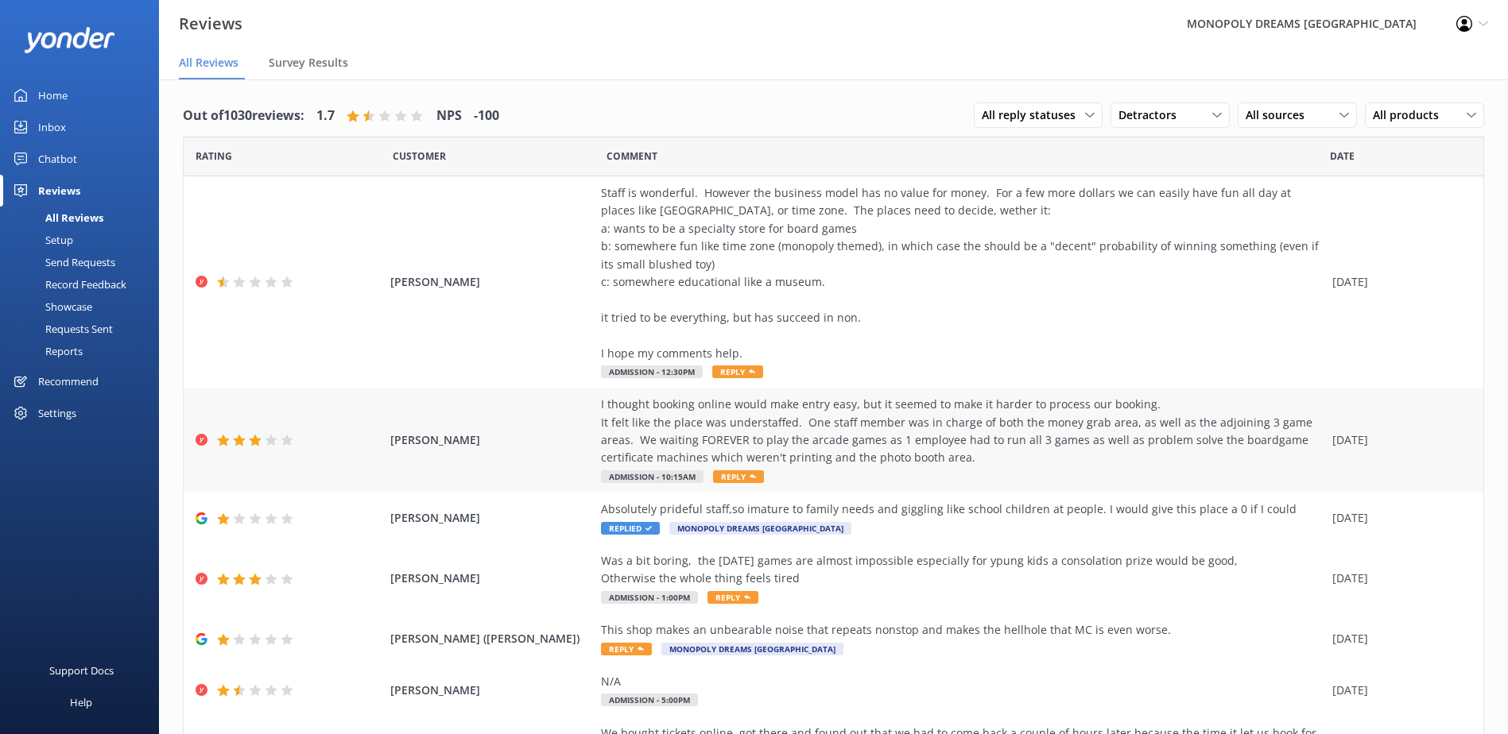
click at [714, 414] on div "I thought booking online would make entry easy, but it seemed to make it harder…" at bounding box center [962, 432] width 723 height 72
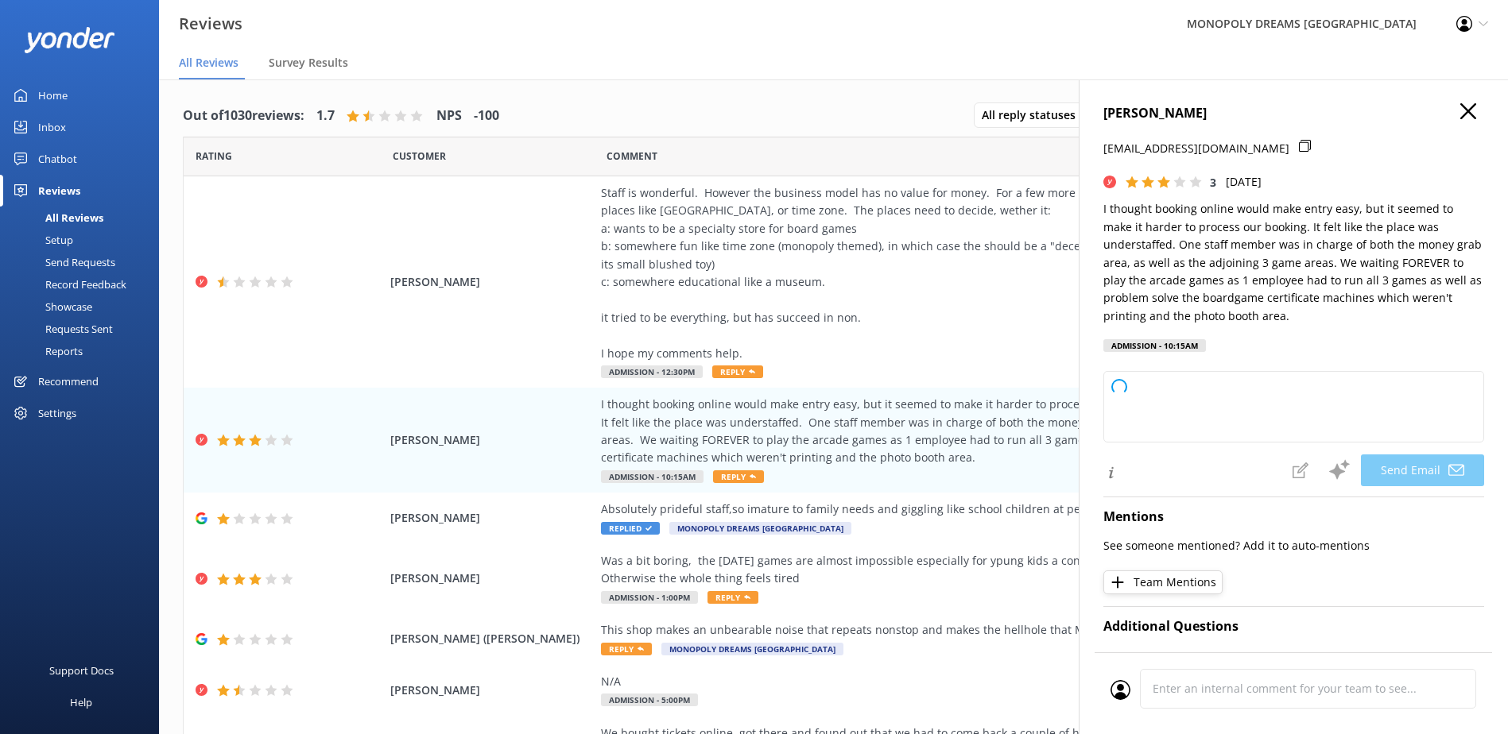
click at [1299, 145] on use at bounding box center [1305, 146] width 12 height 12
type textarea "Hi [PERSON_NAME], Thank you for your honest feedback and for bringing these con…"
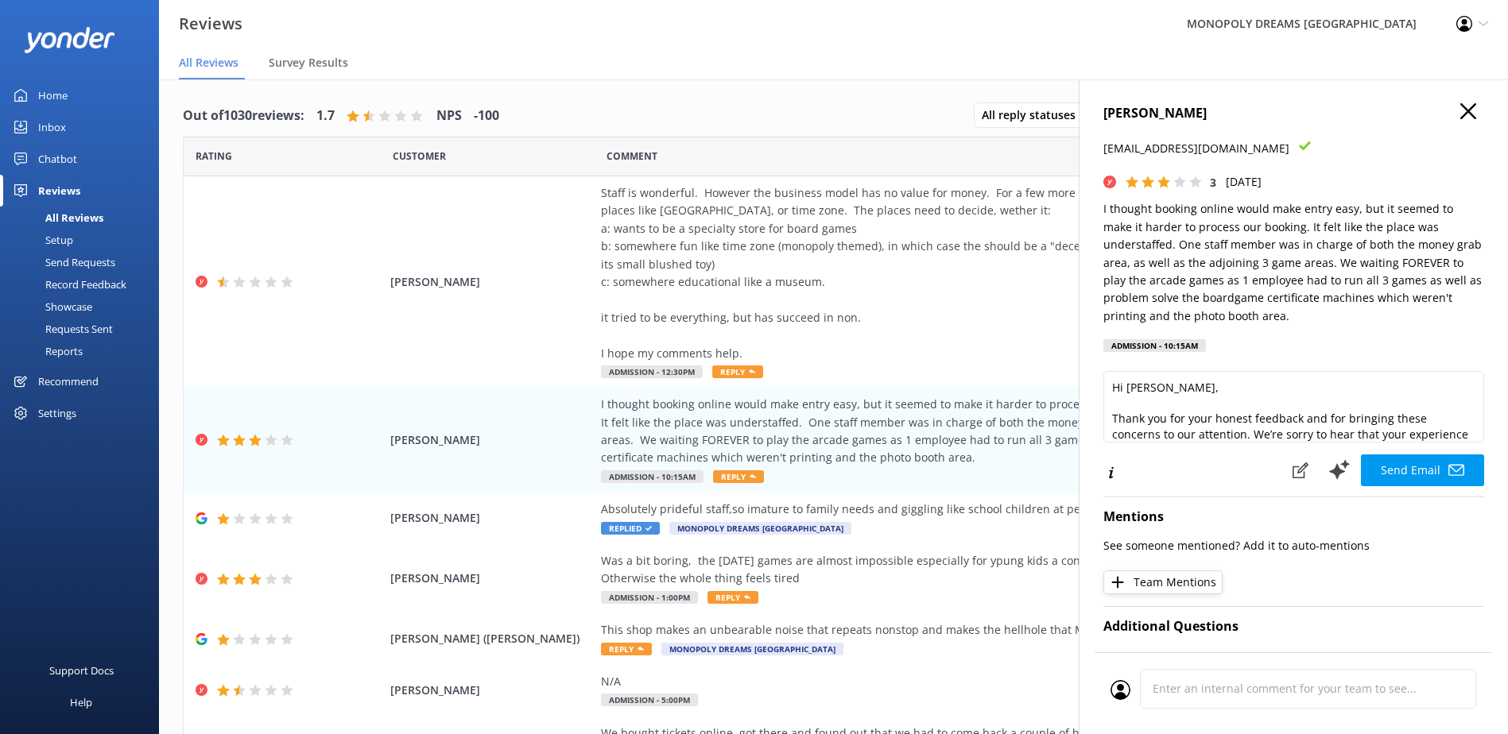
click at [1461, 111] on icon "button" at bounding box center [1468, 111] width 16 height 16
